Goal: Share content

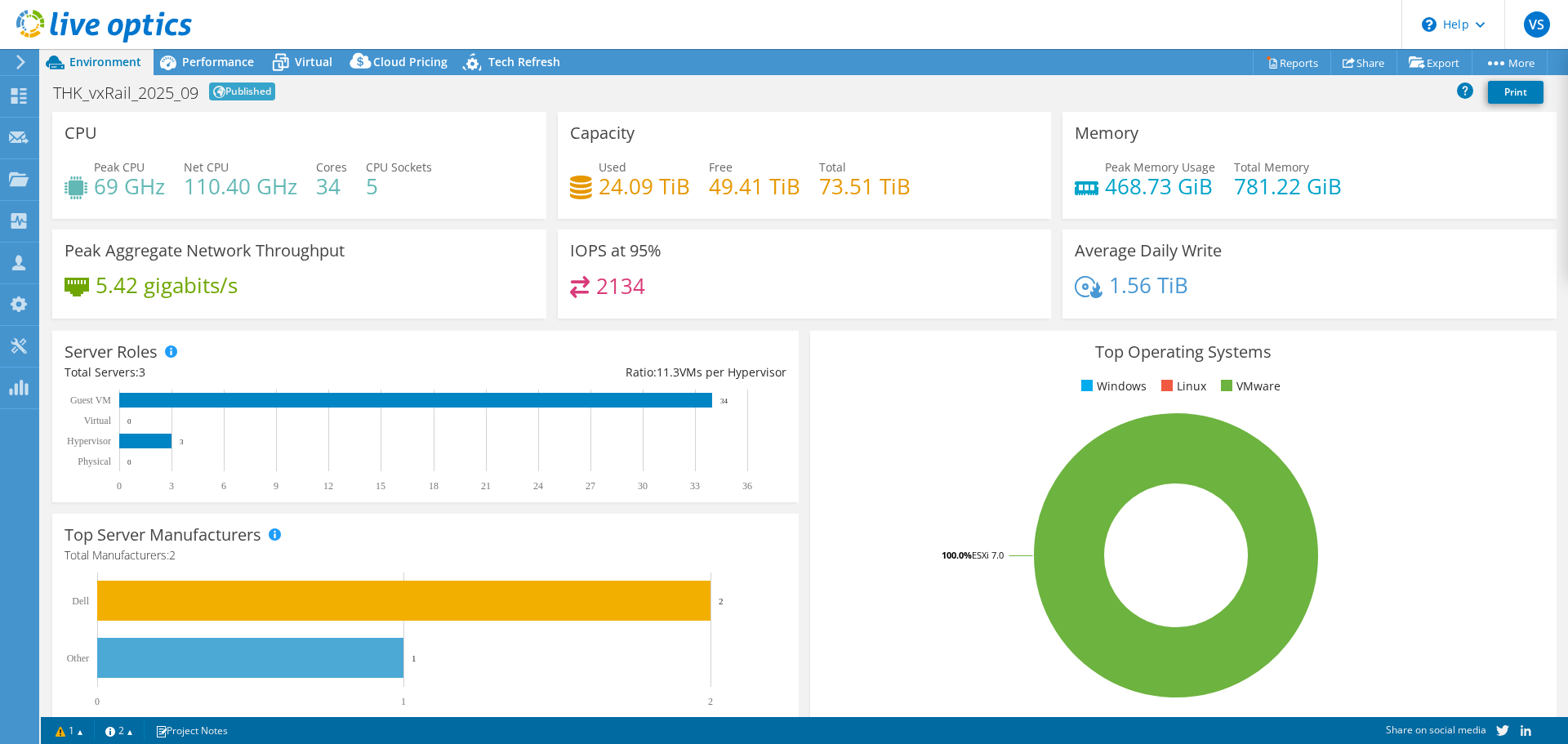
select select "USD"
click at [191, 62] on span "Performance" at bounding box center [218, 61] width 71 height 15
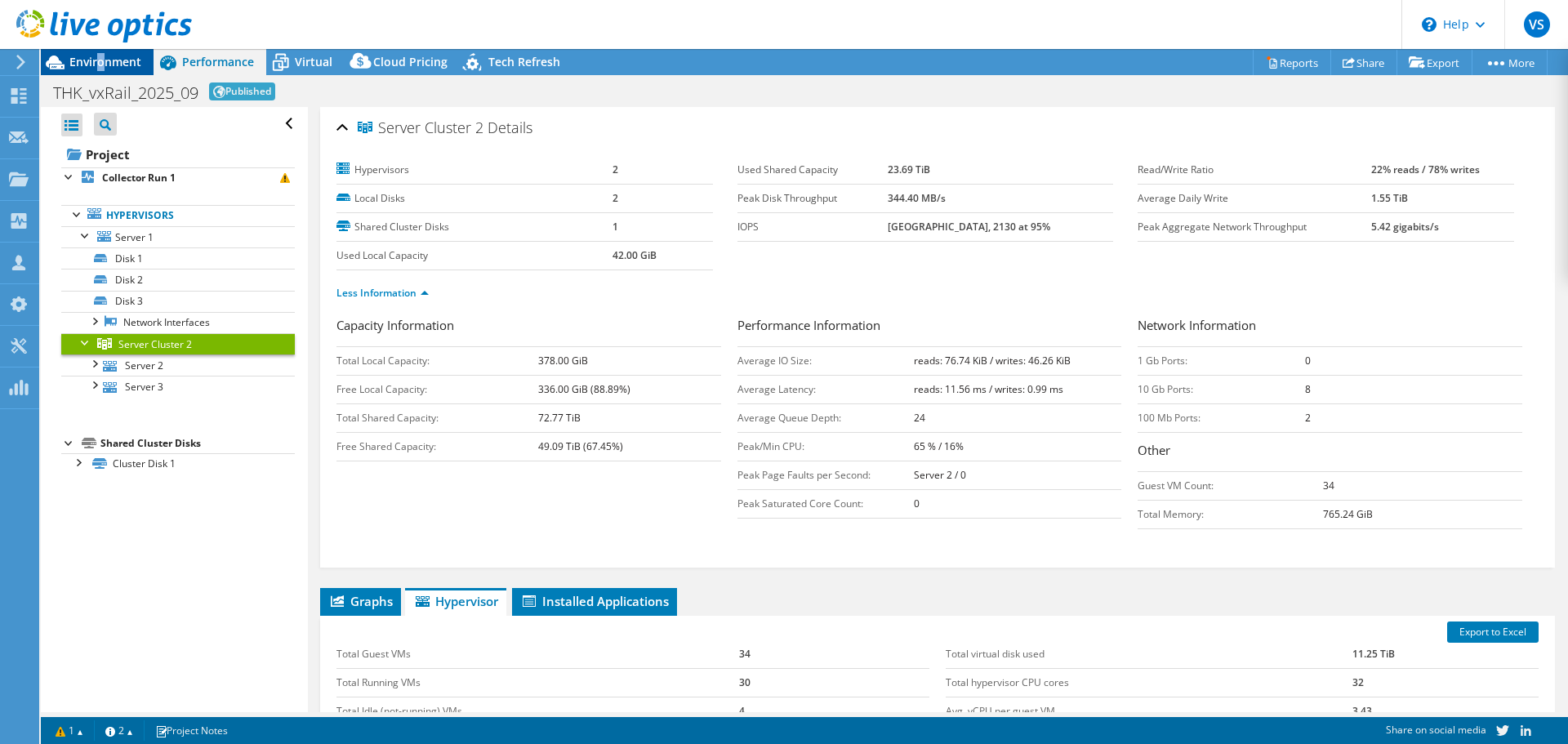
click at [100, 63] on span "Environment" at bounding box center [105, 61] width 71 height 15
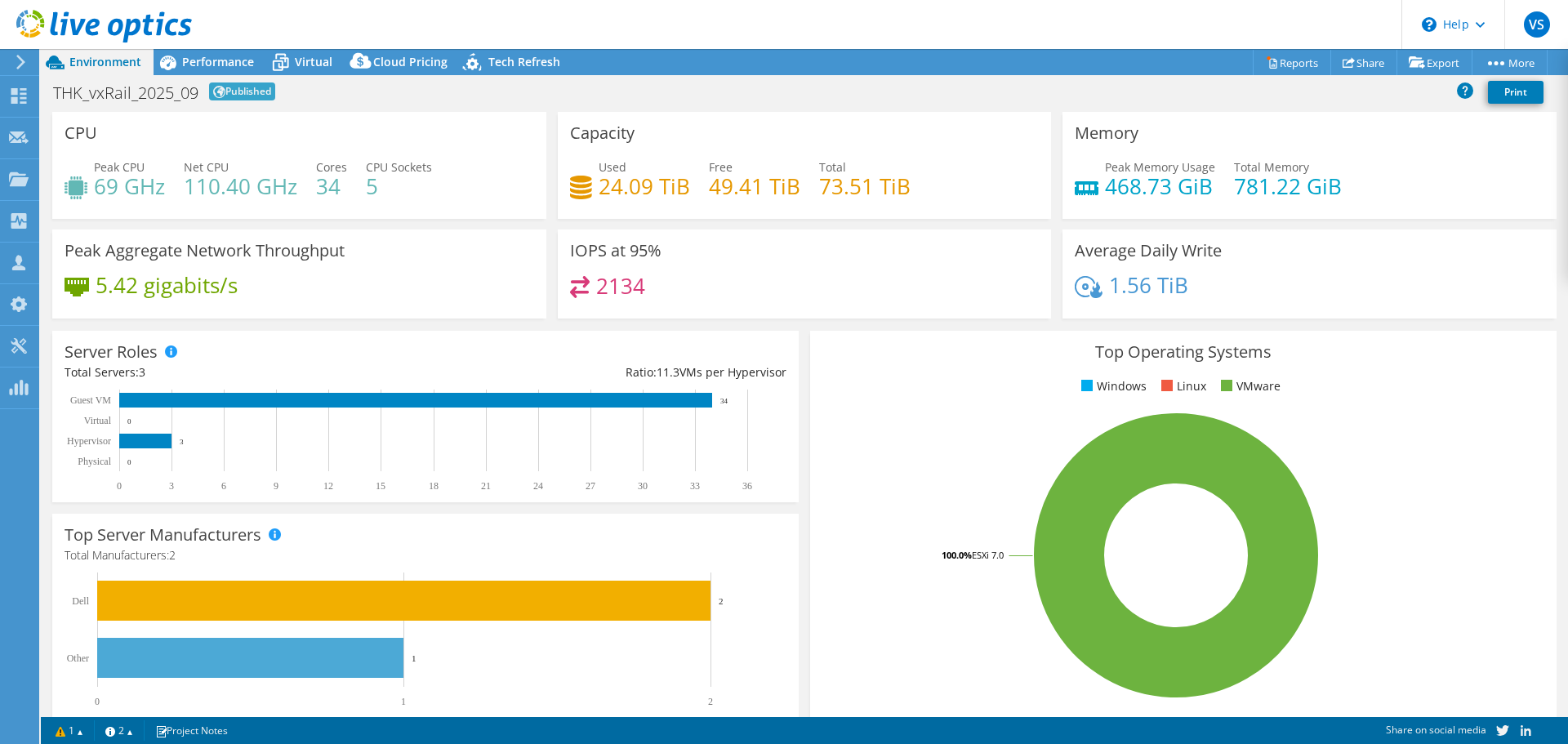
click at [20, 60] on use at bounding box center [20, 61] width 9 height 14
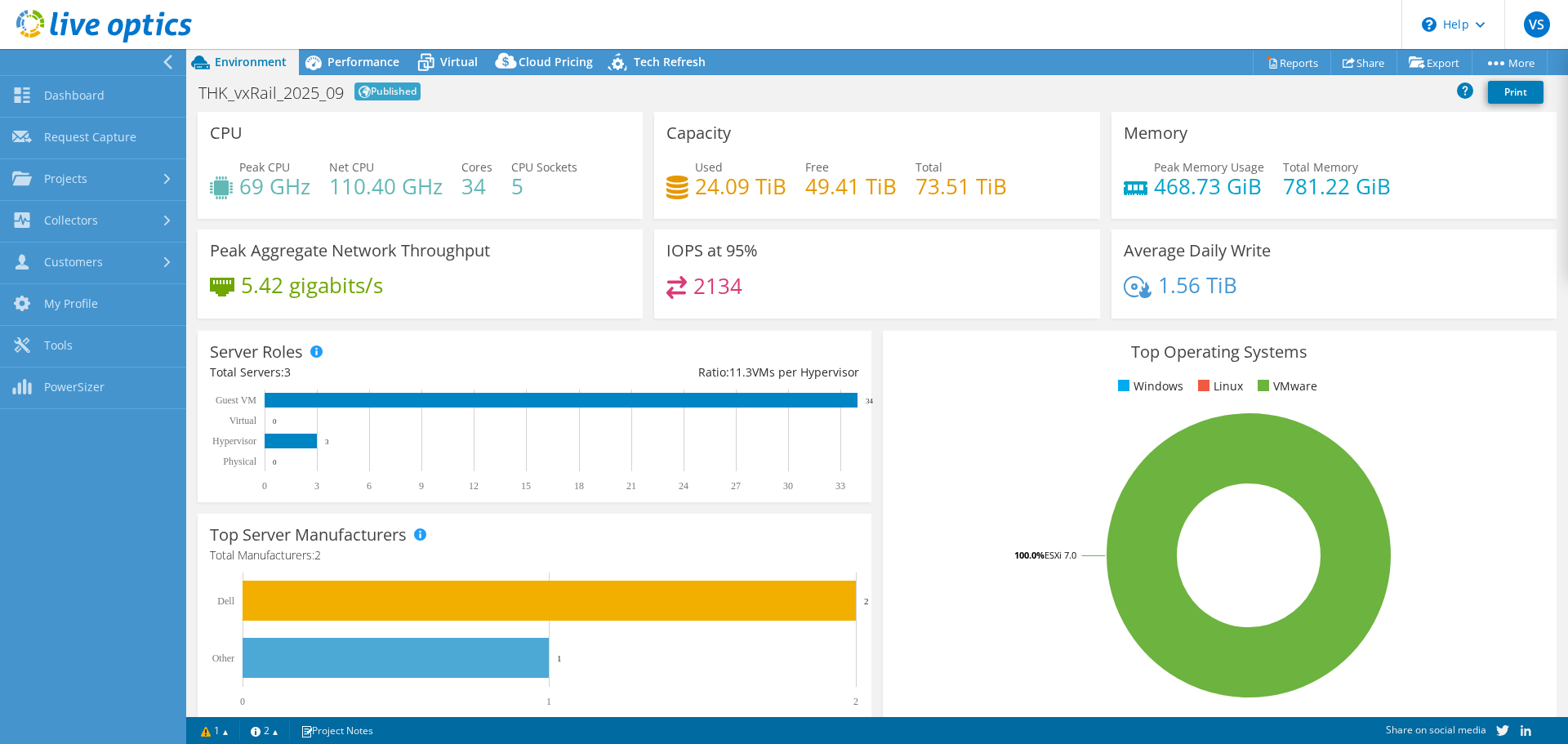
click at [289, 96] on h1 "THK_vxRail_2025_09" at bounding box center [271, 93] width 145 height 16
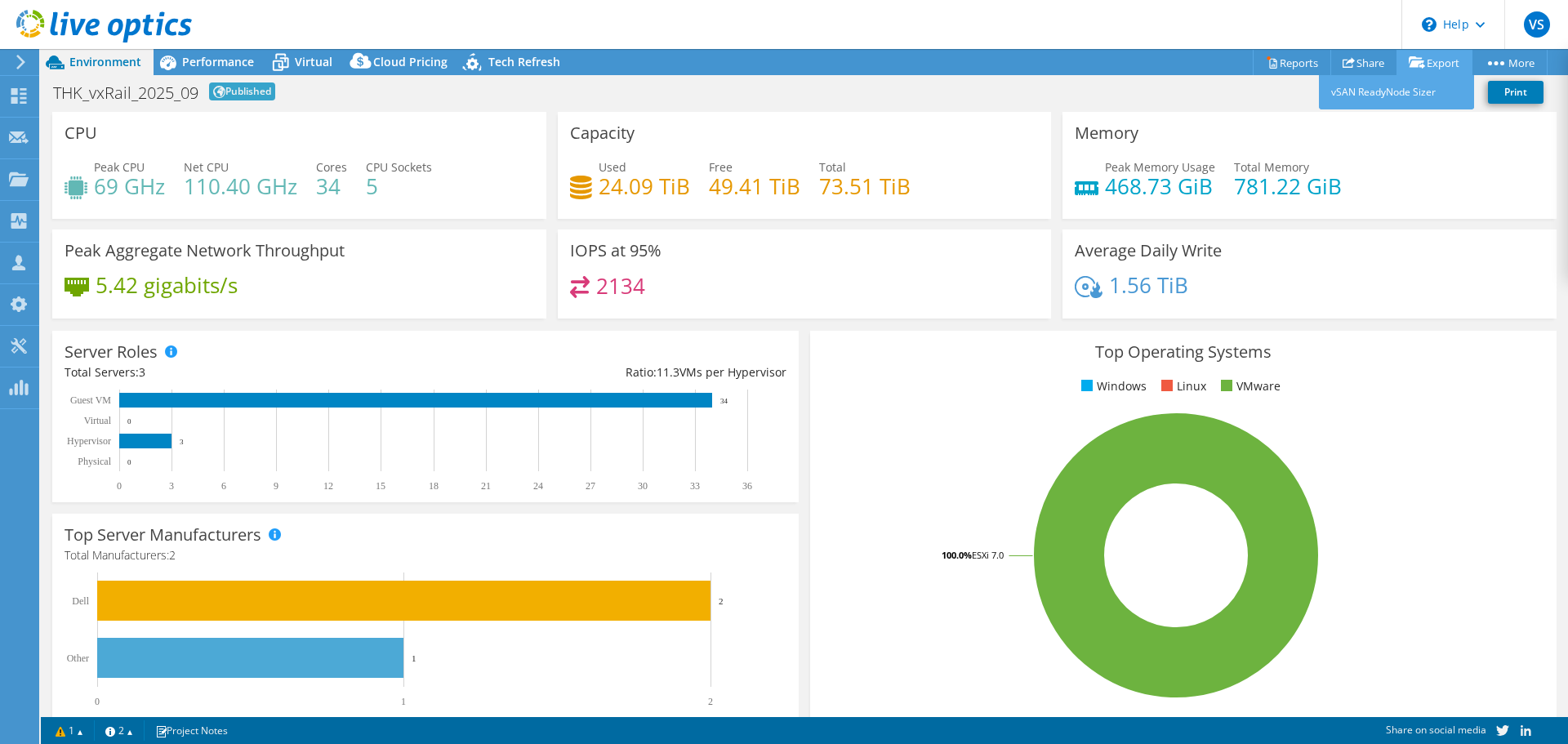
click at [1450, 66] on link "Export" at bounding box center [1434, 63] width 76 height 26
click at [1518, 64] on link "More" at bounding box center [1509, 63] width 76 height 26
click at [1502, 60] on link "More" at bounding box center [1509, 63] width 76 height 26
click at [202, 64] on span "Performance" at bounding box center [218, 61] width 71 height 15
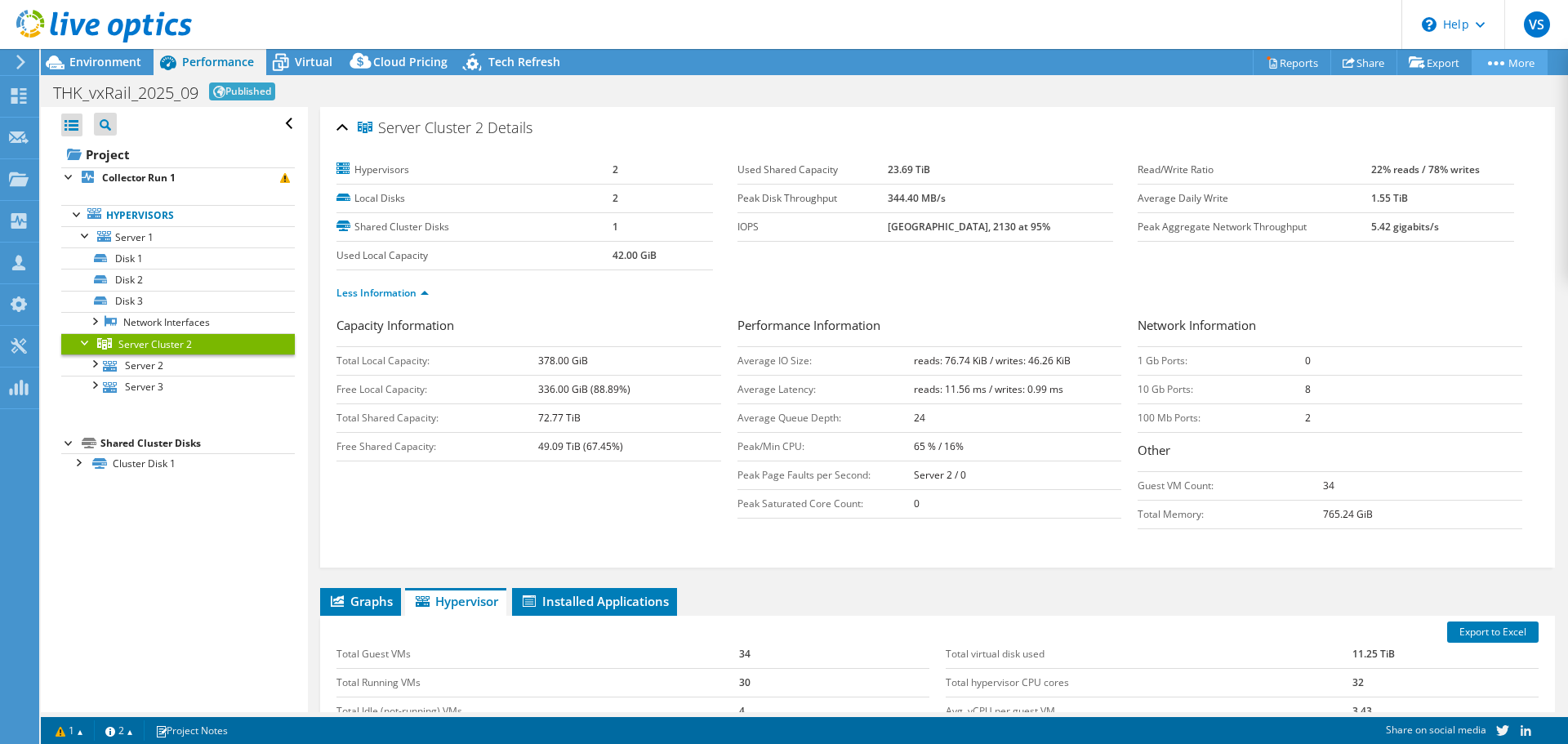
click at [1496, 62] on icon at bounding box center [1496, 63] width 16 height 4
click at [1279, 61] on link "Reports" at bounding box center [1292, 63] width 78 height 26
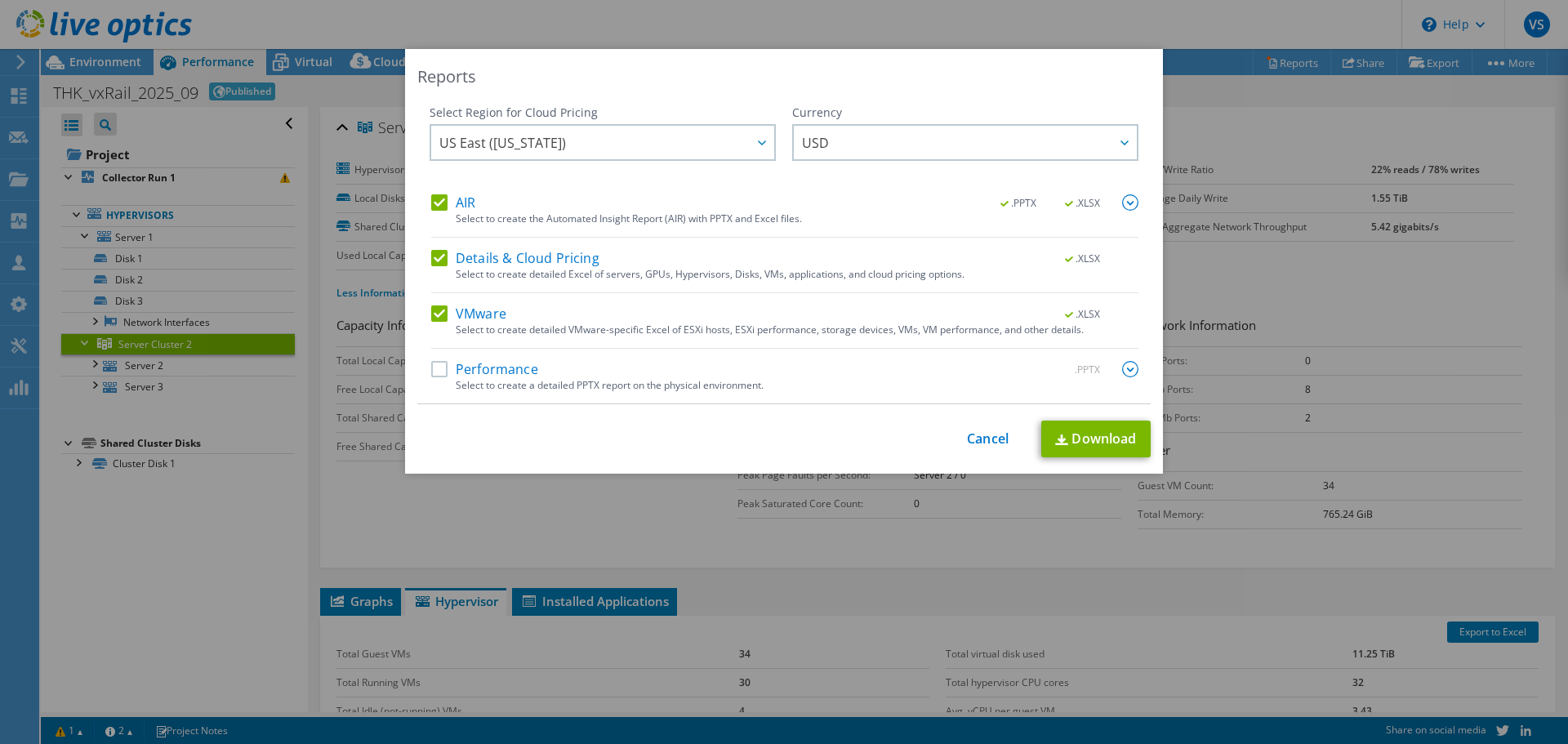
click at [434, 198] on label "AIR" at bounding box center [453, 202] width 44 height 16
click at [0, 0] on input "AIR" at bounding box center [0, 0] width 0 height 0
drag, startPoint x: 436, startPoint y: 248, endPoint x: 437, endPoint y: 257, distance: 9.1
click at [436, 250] on div "AIR .PPTX .XLSX Select to create the Automated Insight Report (AIR) with PPTX a…" at bounding box center [784, 298] width 707 height 209
click at [433, 258] on label "Details & Cloud Pricing" at bounding box center [516, 258] width 168 height 16
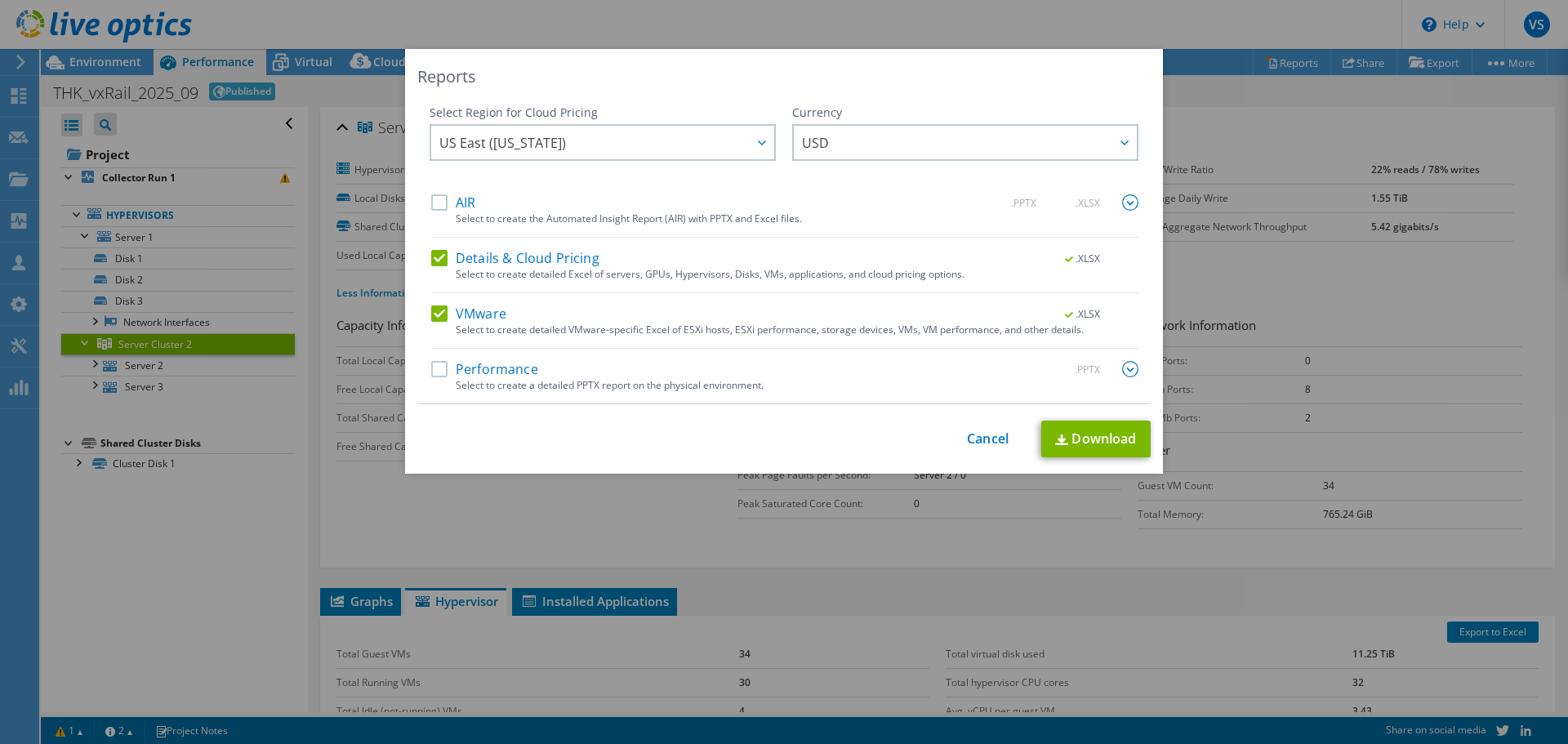
click at [0, 0] on input "Details & Cloud Pricing" at bounding box center [0, 0] width 0 height 0
click at [1103, 429] on link "Download" at bounding box center [1096, 438] width 110 height 37
click at [986, 442] on link "Cancel" at bounding box center [988, 439] width 42 height 15
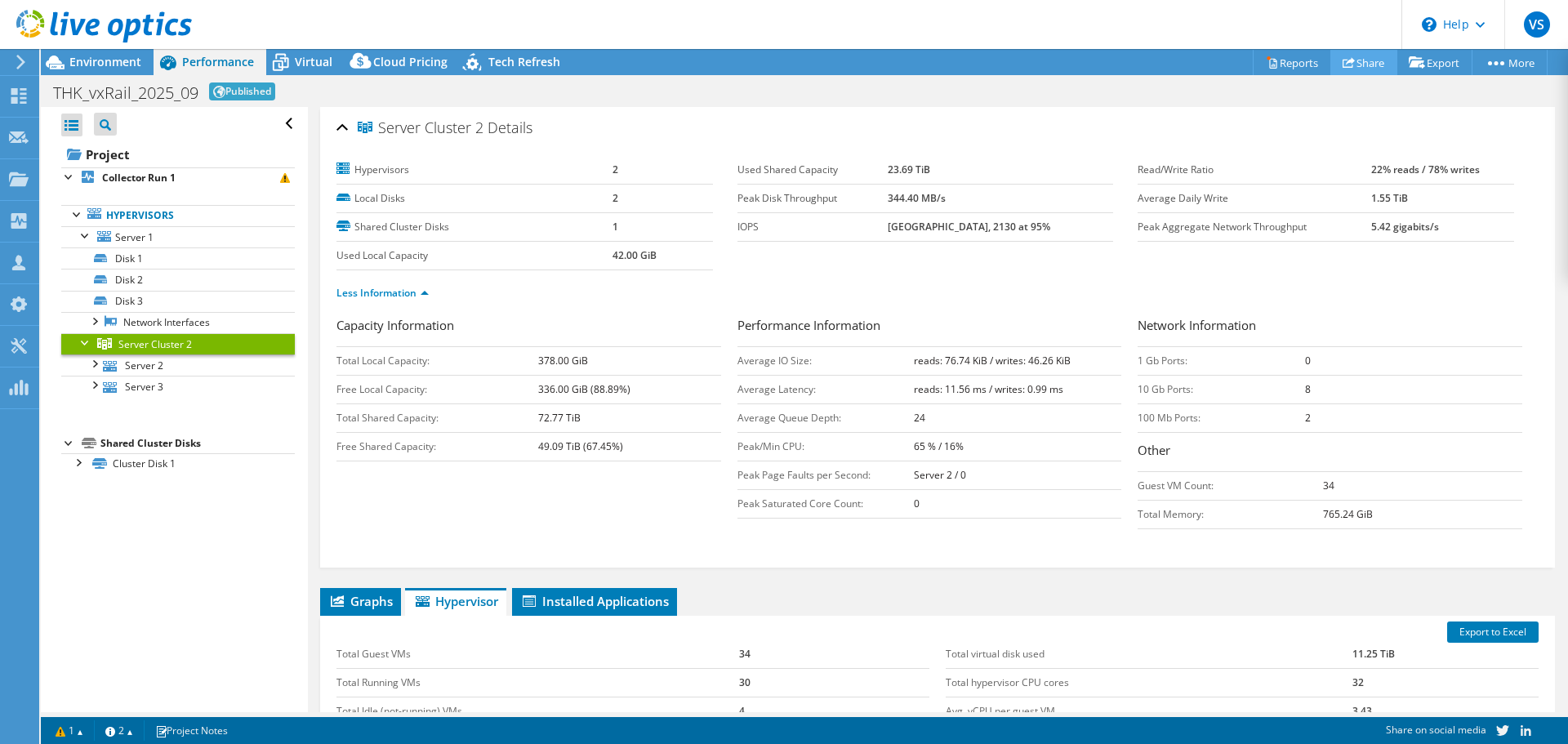
click at [1357, 61] on link "Share" at bounding box center [1364, 63] width 67 height 26
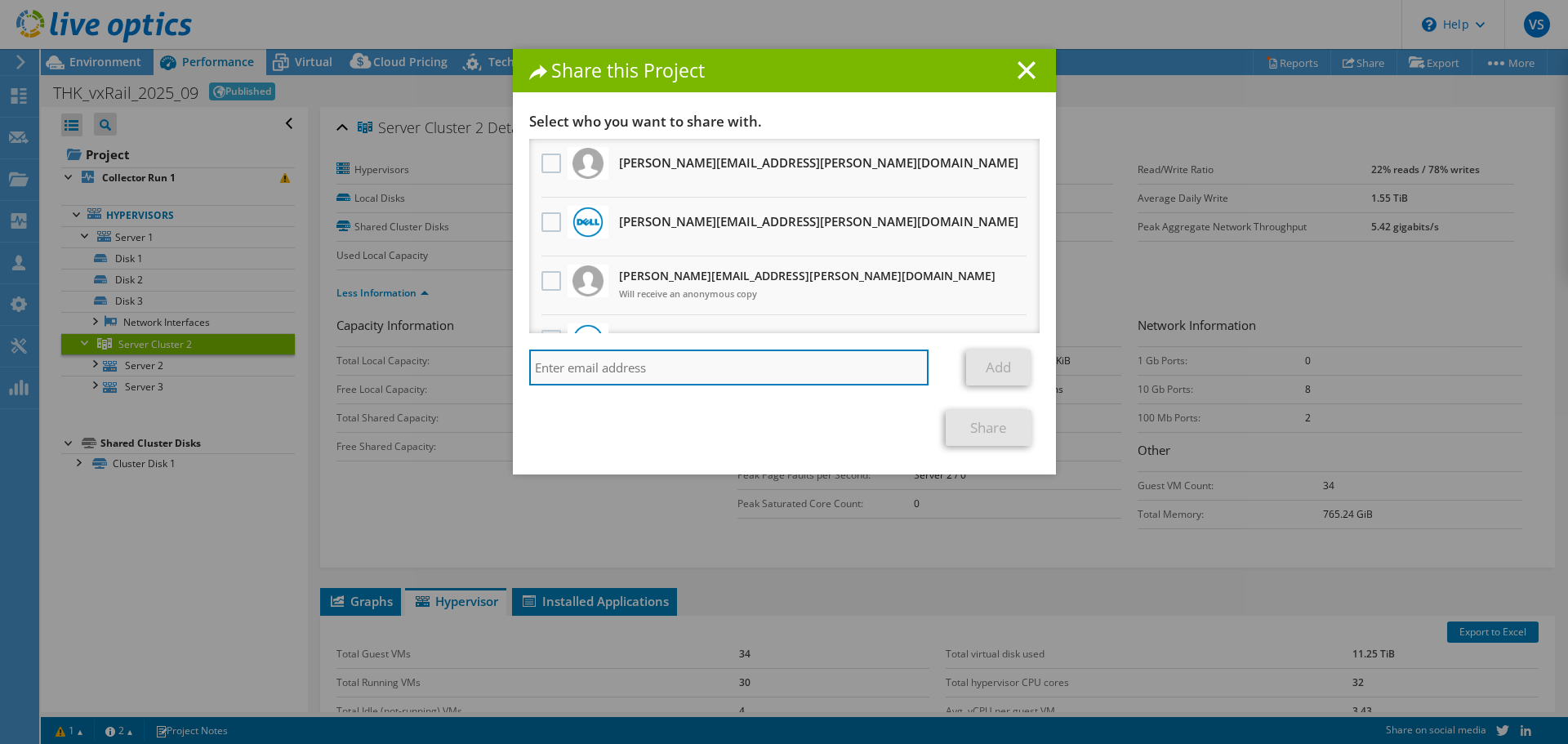
click at [651, 365] on input "search" at bounding box center [729, 367] width 400 height 36
type input "[PERSON_NAME][EMAIL_ADDRESS][PERSON_NAME][DOMAIN_NAME]"
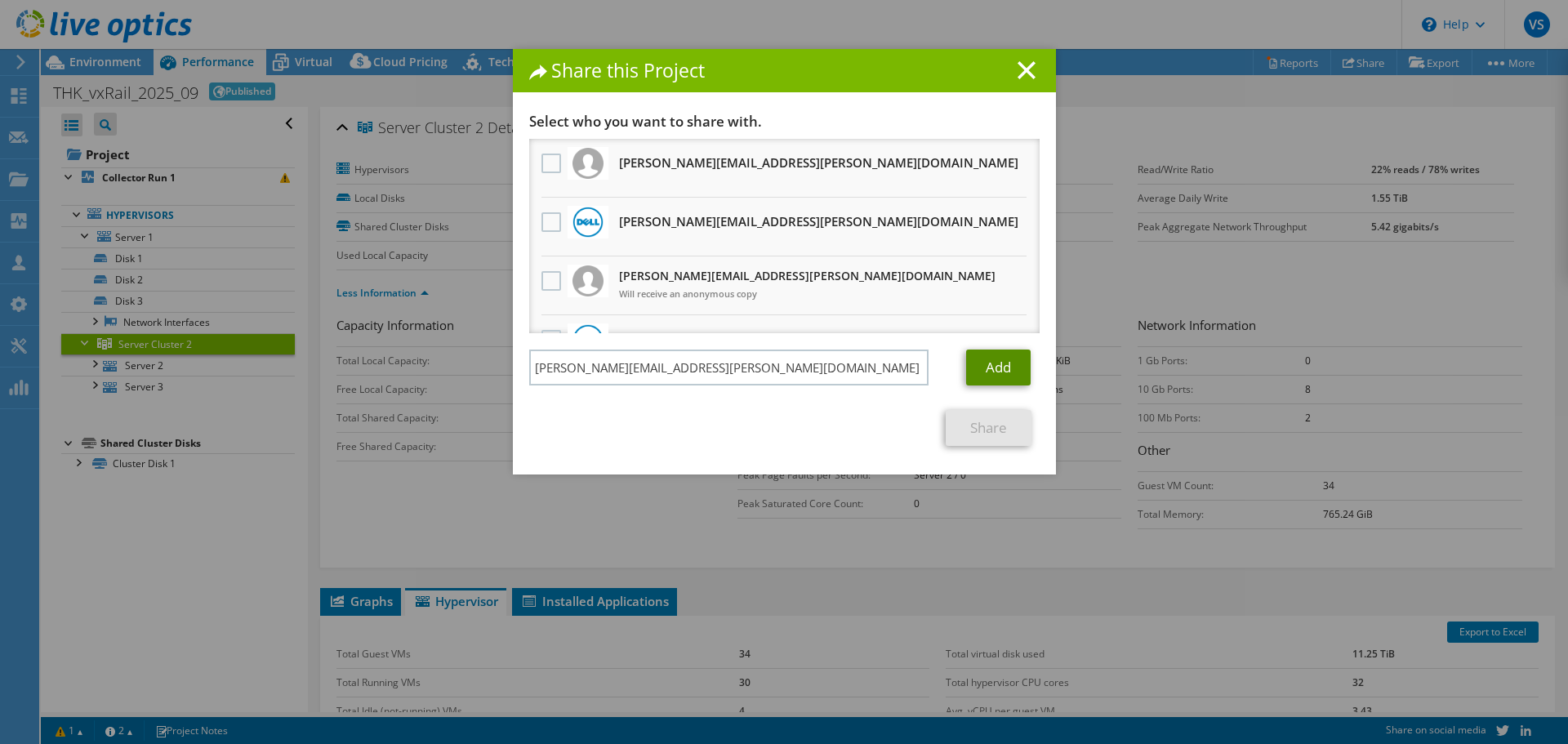
click at [976, 361] on link "Add" at bounding box center [999, 367] width 65 height 36
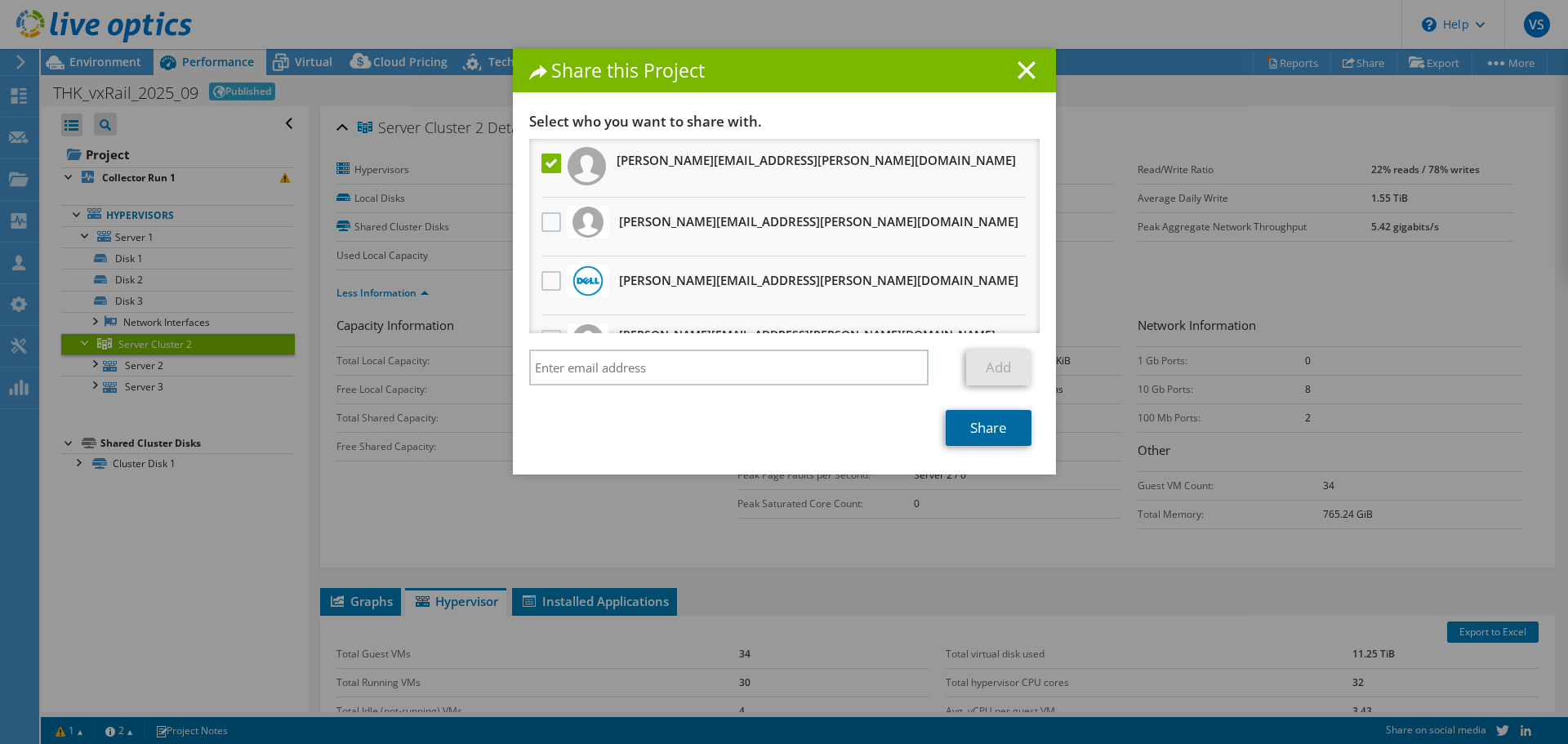
click at [986, 429] on link "Share" at bounding box center [989, 428] width 86 height 36
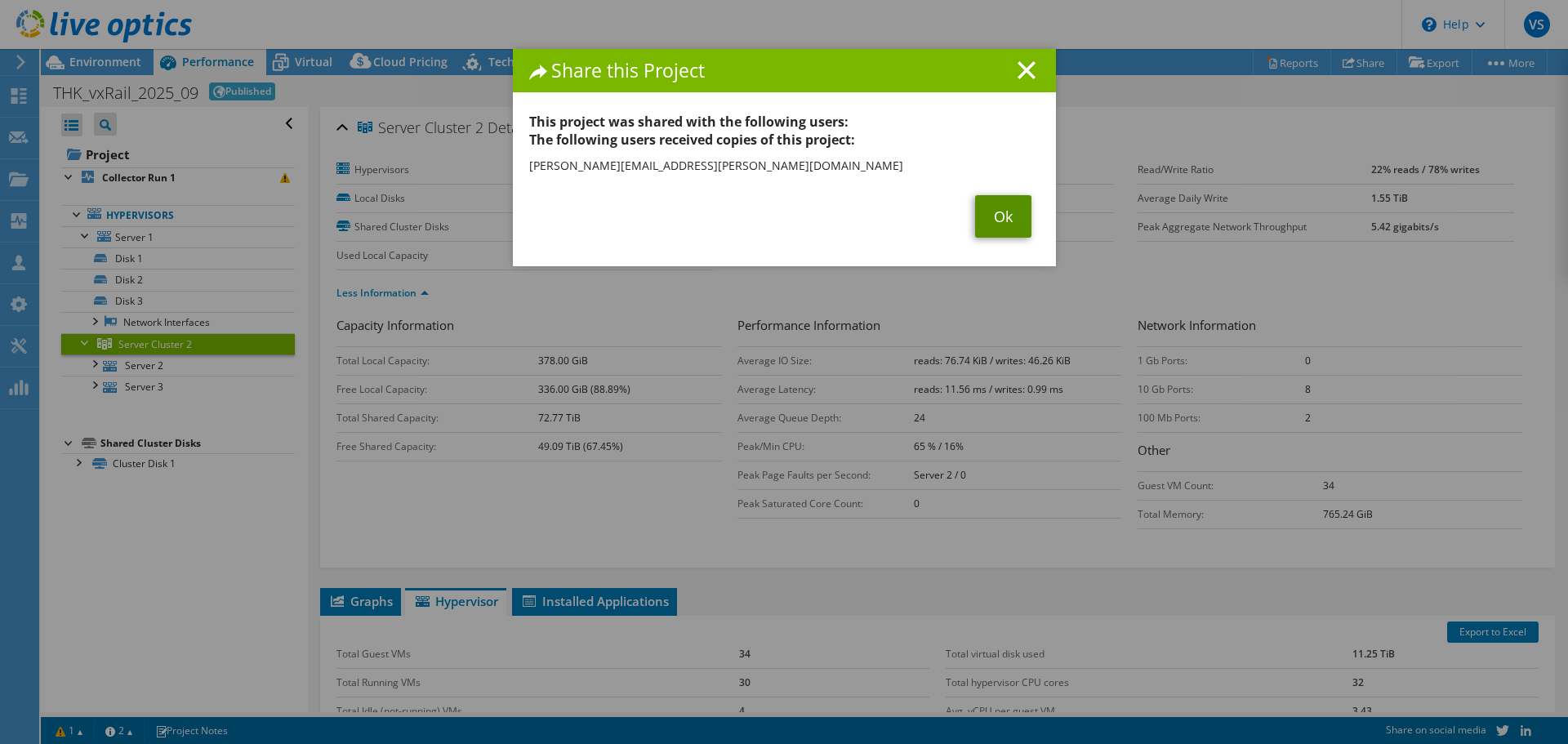
click at [992, 228] on link "Ok" at bounding box center [1003, 216] width 56 height 43
